Goal: Use online tool/utility: Utilize a website feature to perform a specific function

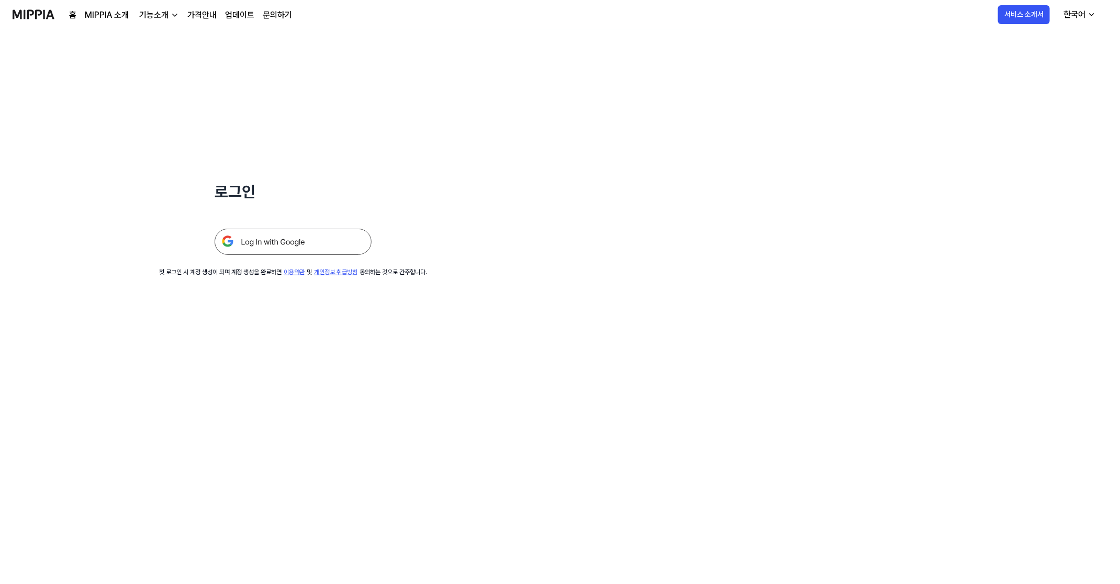
click at [262, 239] on img at bounding box center [292, 242] width 157 height 26
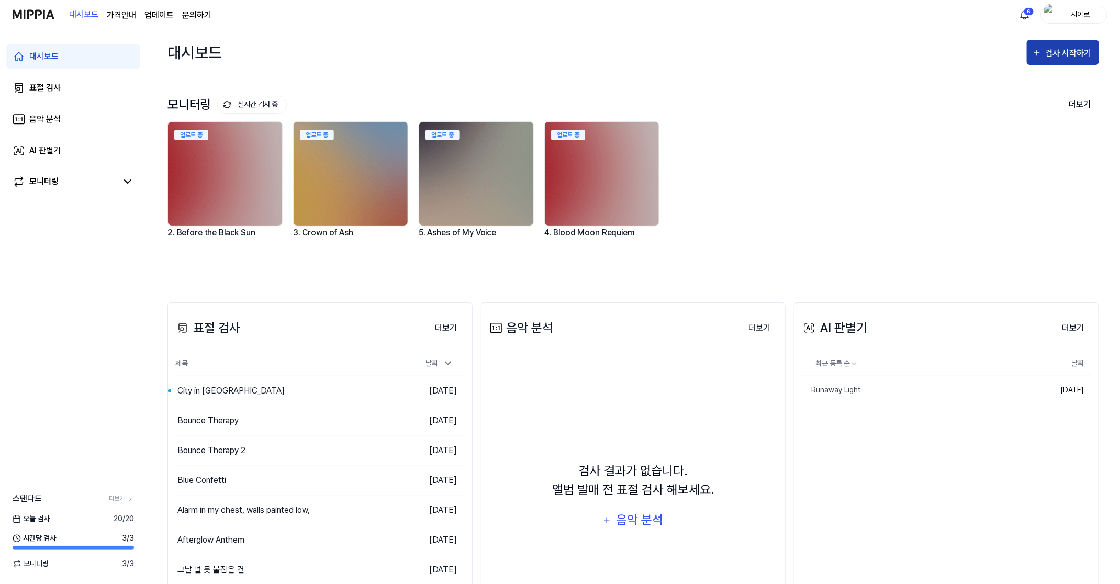
click at [1048, 44] on button "검사 시작하기" at bounding box center [1062, 52] width 72 height 25
click at [1015, 86] on div "표절 검사" at bounding box center [1043, 85] width 91 height 14
click at [1011, 80] on div "표절 검사" at bounding box center [1043, 85] width 91 height 14
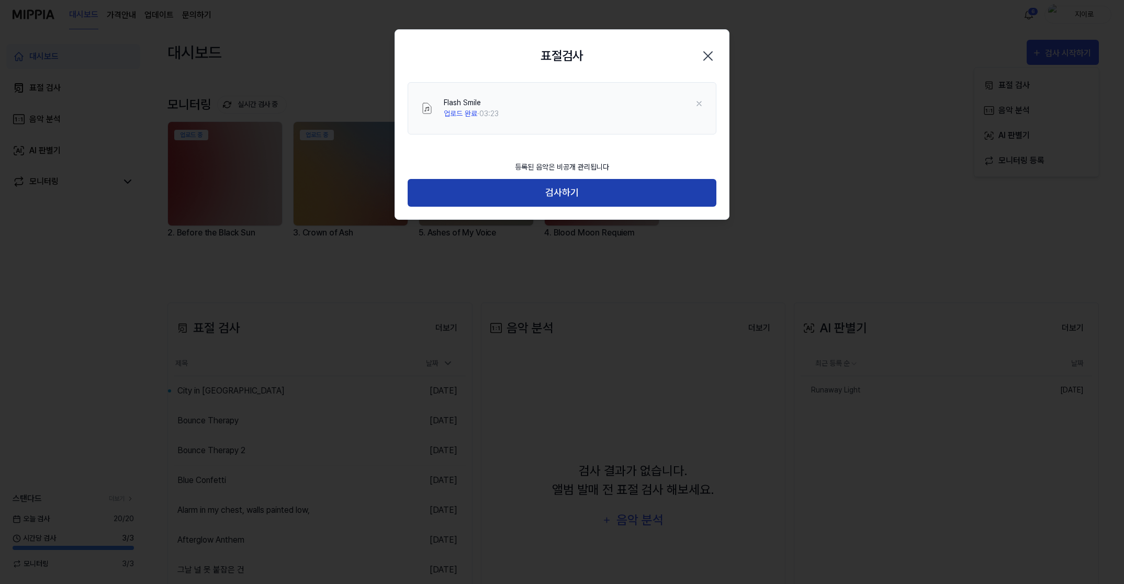
click at [571, 184] on button "검사하기" at bounding box center [562, 193] width 309 height 28
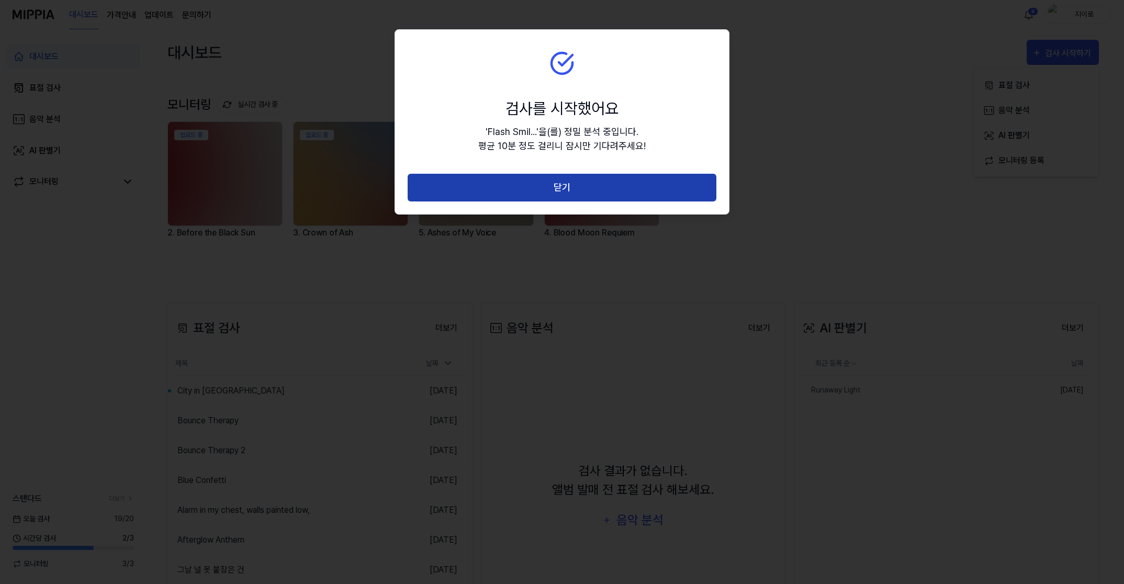
click at [612, 180] on button "닫기" at bounding box center [562, 188] width 309 height 28
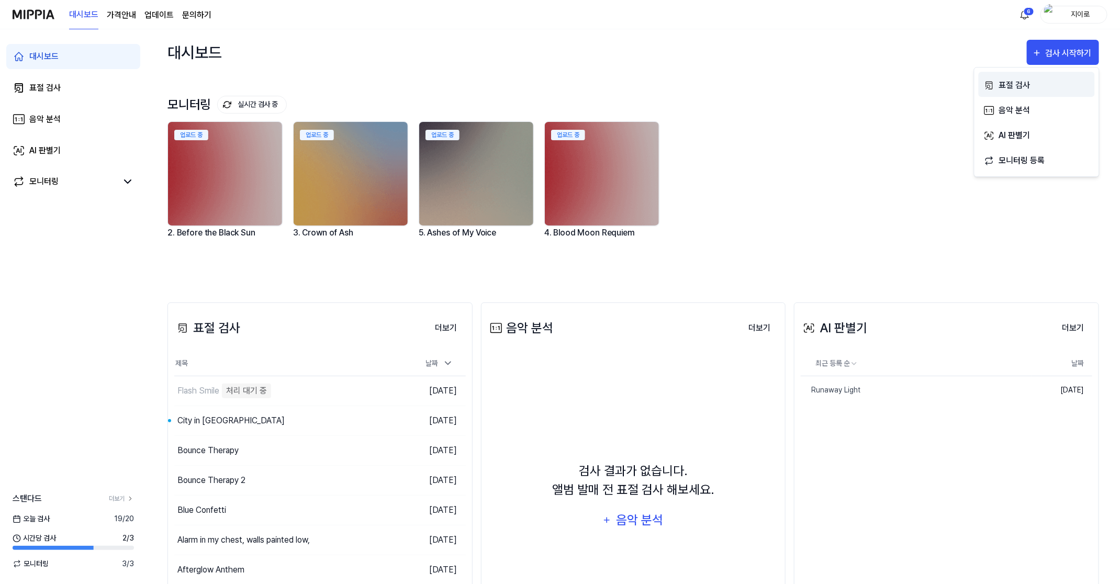
click at [1038, 84] on div "표절 검사" at bounding box center [1043, 85] width 91 height 14
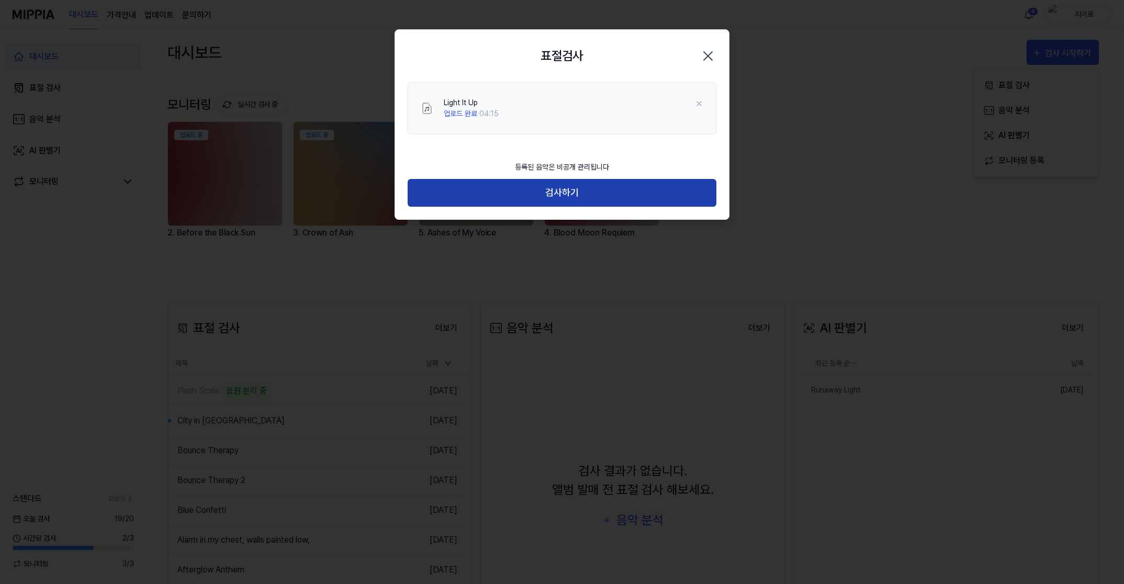
click at [567, 195] on button "검사하기" at bounding box center [562, 193] width 309 height 28
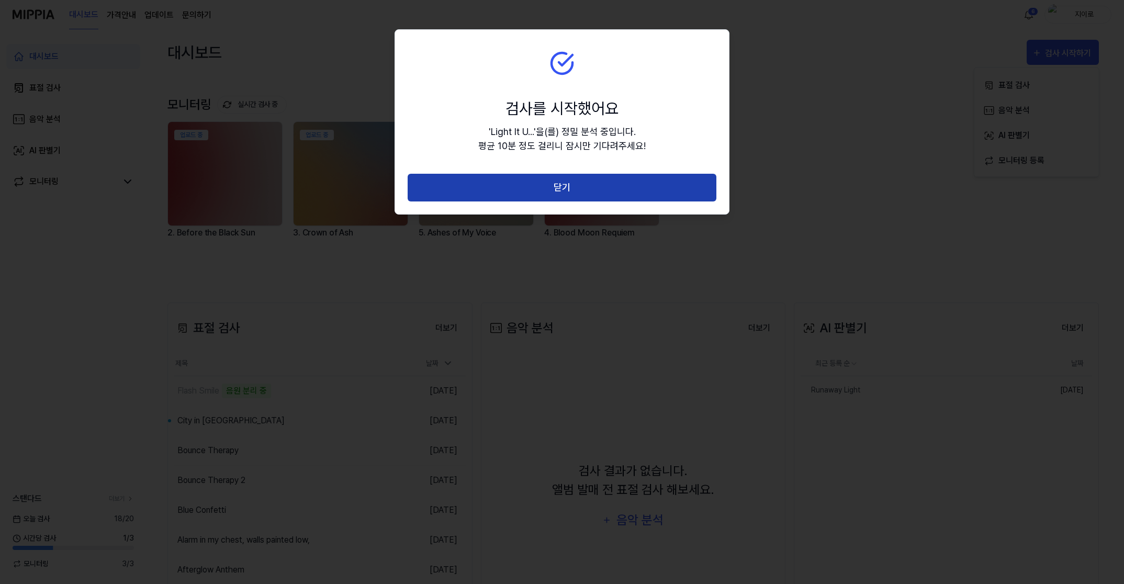
click at [578, 196] on button "닫기" at bounding box center [562, 188] width 309 height 28
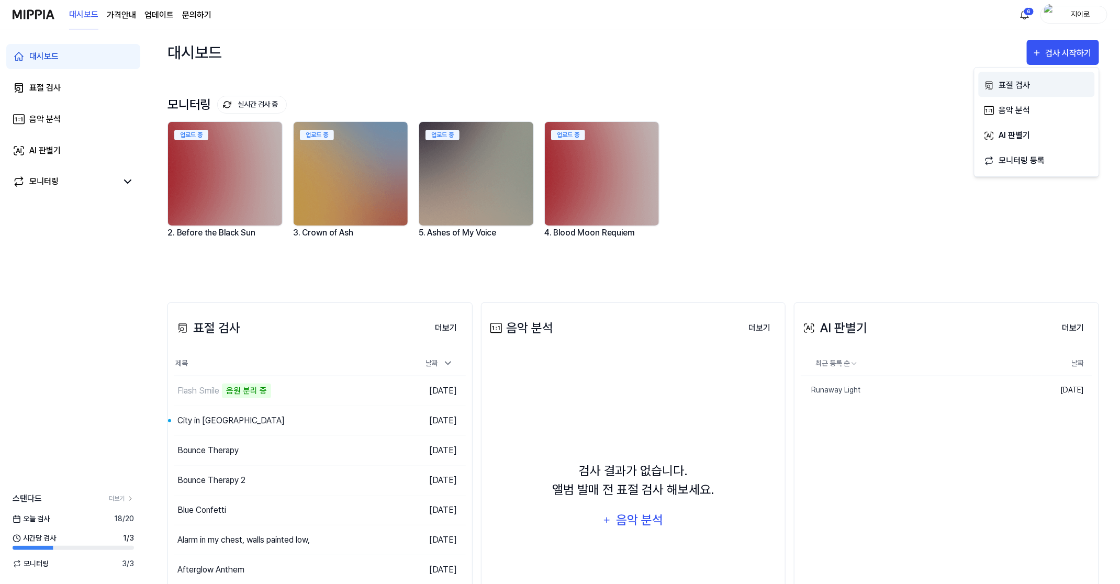
click at [1023, 85] on div "표절 검사" at bounding box center [1043, 85] width 91 height 14
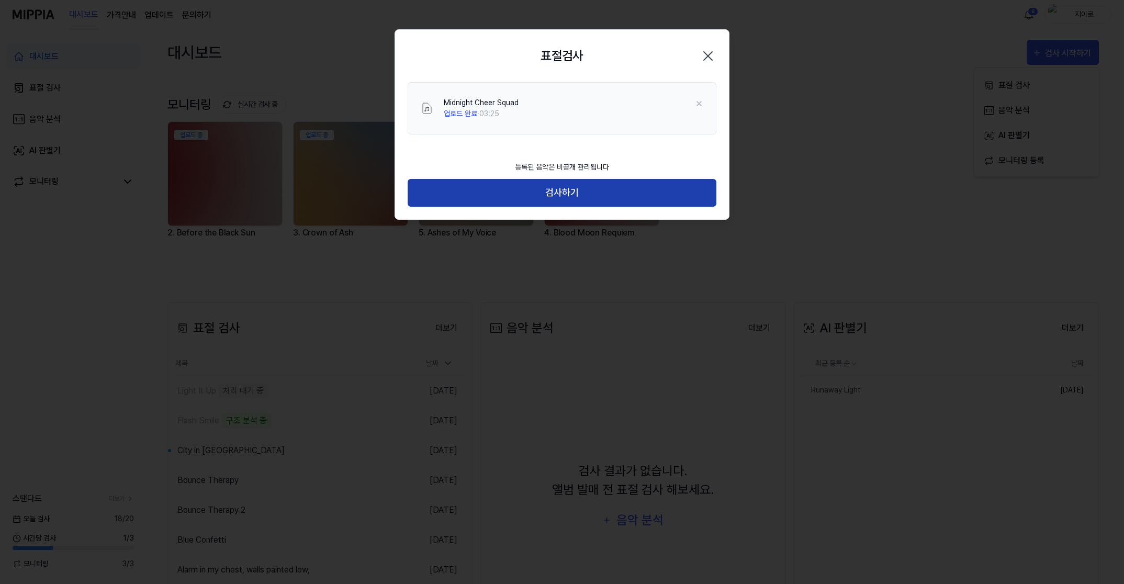
click at [571, 190] on button "검사하기" at bounding box center [562, 193] width 309 height 28
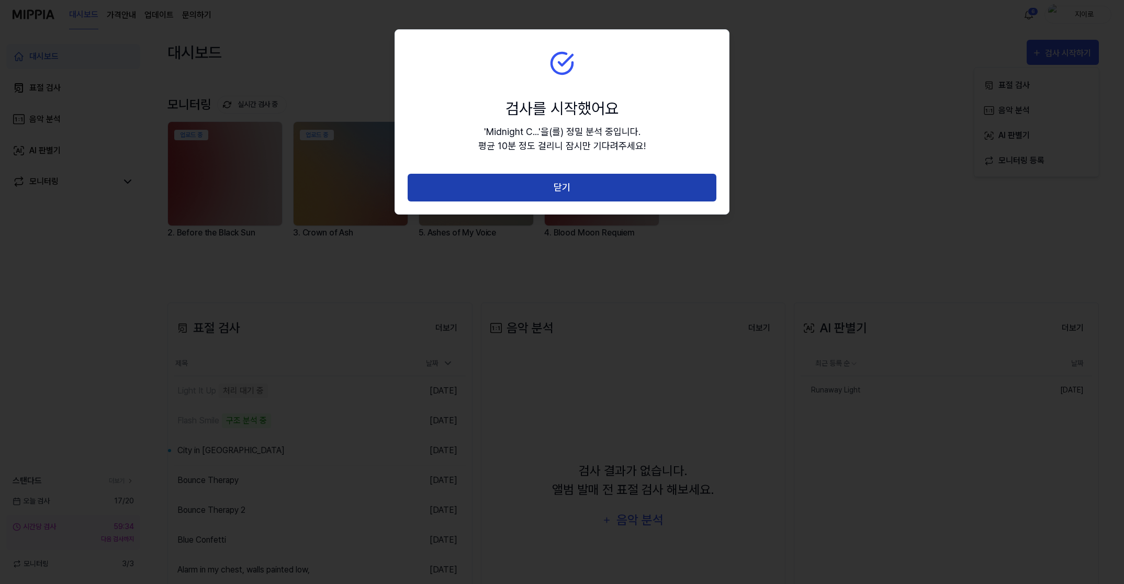
click at [581, 189] on button "닫기" at bounding box center [562, 188] width 309 height 28
